Goal: Obtain resource: Obtain resource

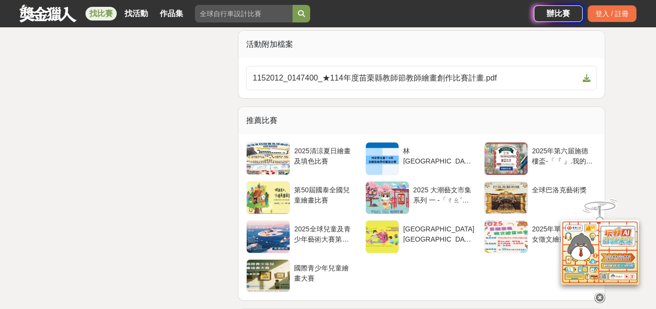
scroll to position [1514, 0]
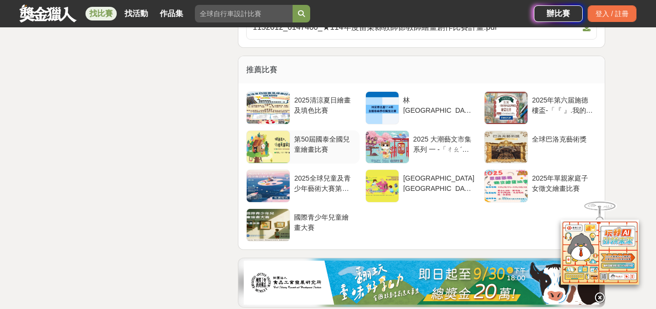
click at [311, 153] on div "第50屆國泰全國兒童繪畫比賽" at bounding box center [324, 143] width 61 height 19
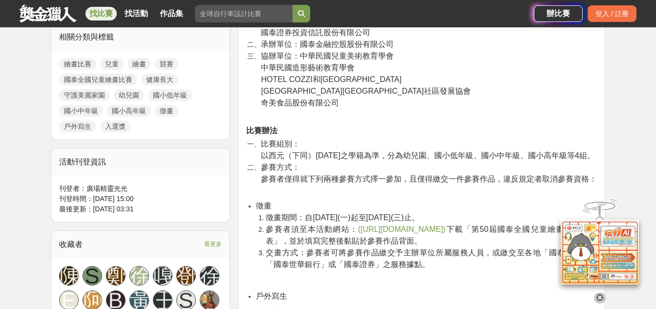
scroll to position [440, 0]
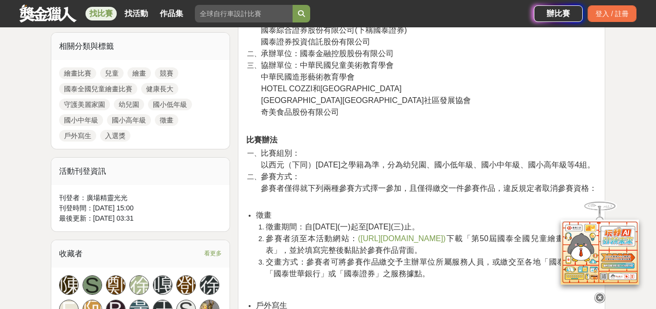
click at [410, 243] on span "([URL][DOMAIN_NAME])" at bounding box center [402, 238] width 88 height 8
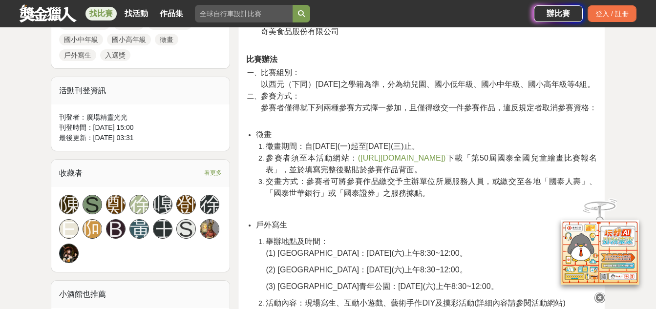
scroll to position [537, 0]
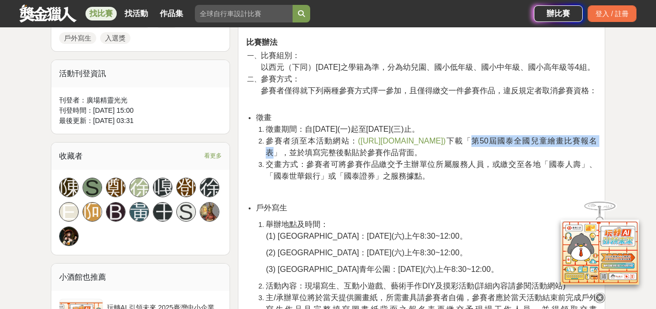
drag, startPoint x: 575, startPoint y: 151, endPoint x: 366, endPoint y: 163, distance: 209.9
click at [366, 157] on span "下載「第50屆國泰全國兒童繪畫比賽報名表」，並於填寫完整後黏貼於參賽作品背面。" at bounding box center [431, 147] width 331 height 20
copy span "第50屆國泰全國兒童繪畫比賽報名表"
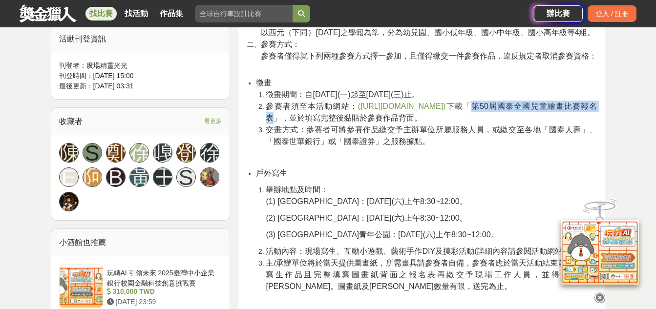
scroll to position [635, 0]
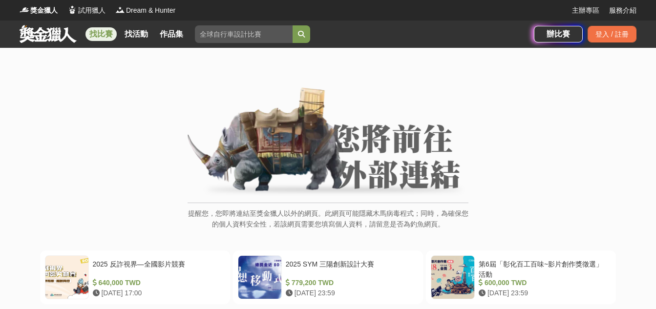
drag, startPoint x: 105, startPoint y: 36, endPoint x: 111, endPoint y: 38, distance: 6.6
click at [104, 36] on link "找比賽" at bounding box center [100, 34] width 31 height 14
